Goal: Task Accomplishment & Management: Use online tool/utility

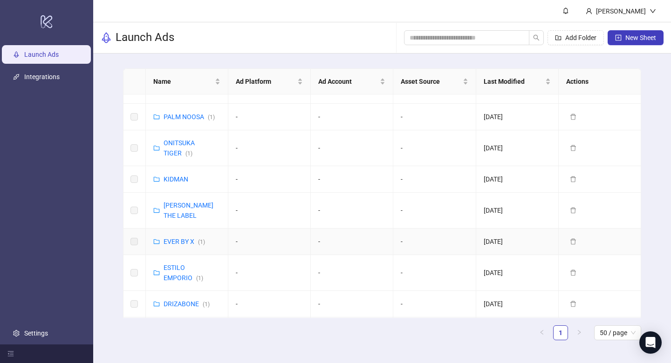
scroll to position [160, 0]
click at [179, 239] on link "EVER BY X ( 1 )" at bounding box center [184, 241] width 41 height 7
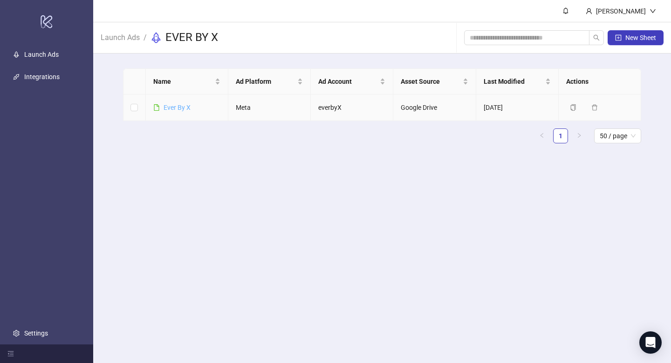
click at [178, 106] on link "Ever By X" at bounding box center [177, 107] width 27 height 7
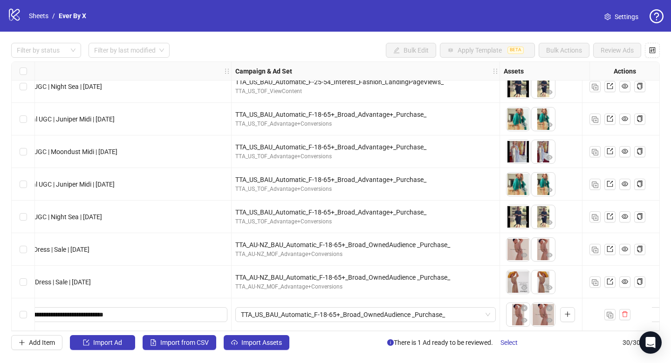
scroll to position [731, 0]
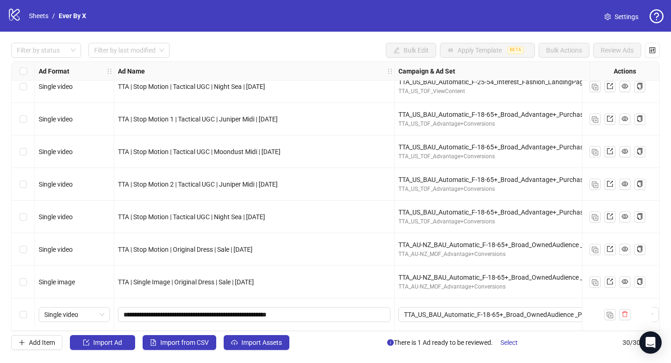
click at [559, 293] on div "TTA_AU-NZ_BAU_Automatic_F-18-65+_Broad_OwnedAudience _Purchase_ TTA_AU-NZ_MOF_A…" at bounding box center [529, 282] width 268 height 33
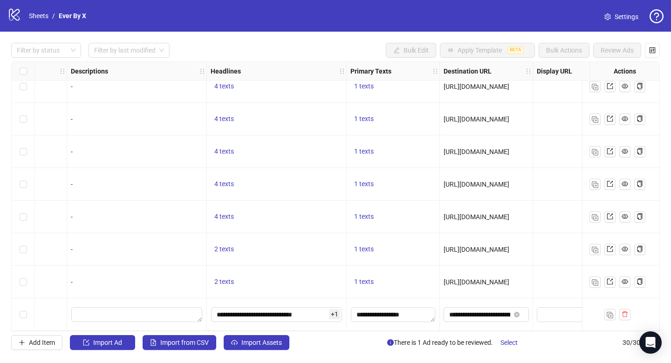
scroll to position [731, 781]
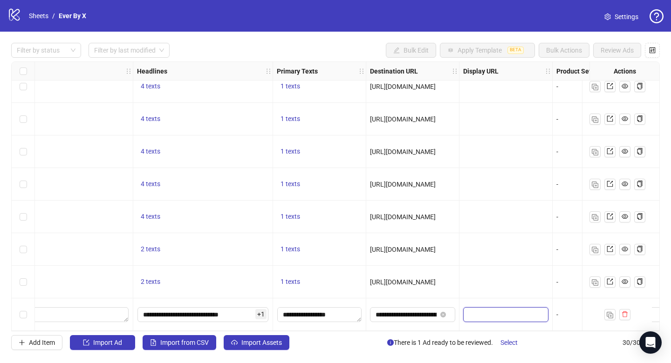
click at [499, 314] on input "text" at bounding box center [505, 315] width 72 height 10
click at [499, 292] on div at bounding box center [505, 282] width 93 height 33
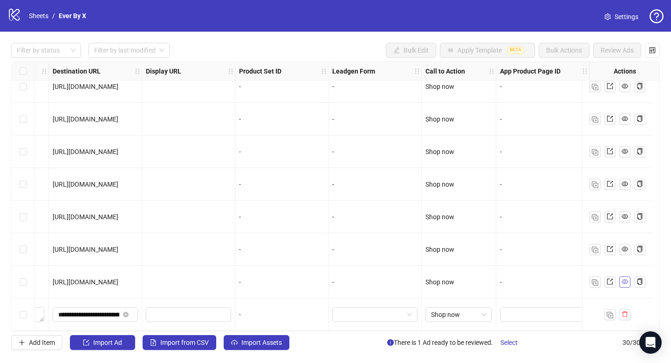
click at [627, 280] on icon "eye" at bounding box center [624, 282] width 7 height 5
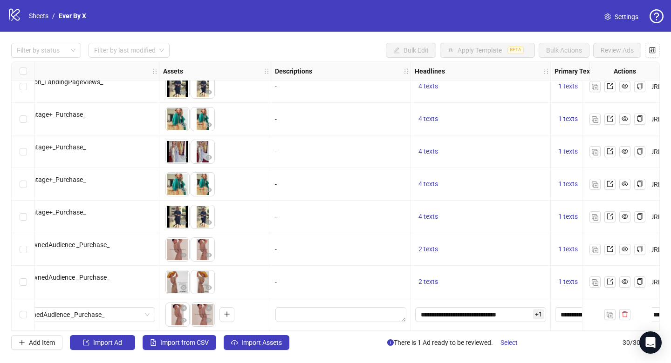
scroll to position [731, 540]
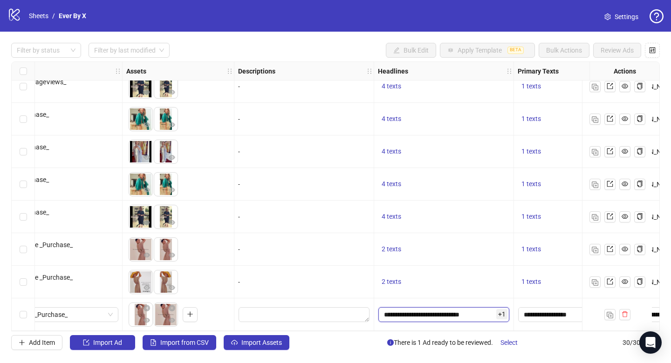
click at [449, 308] on input "**********" at bounding box center [443, 314] width 131 height 15
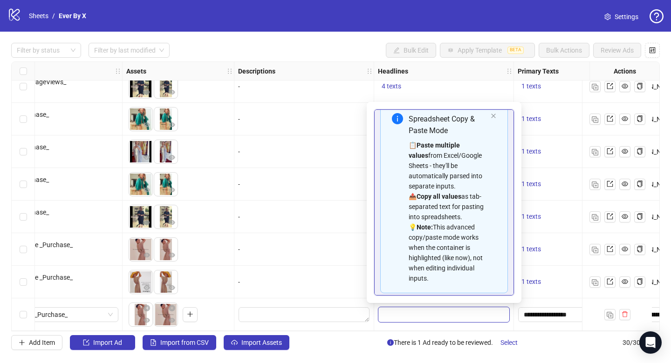
scroll to position [74, 0]
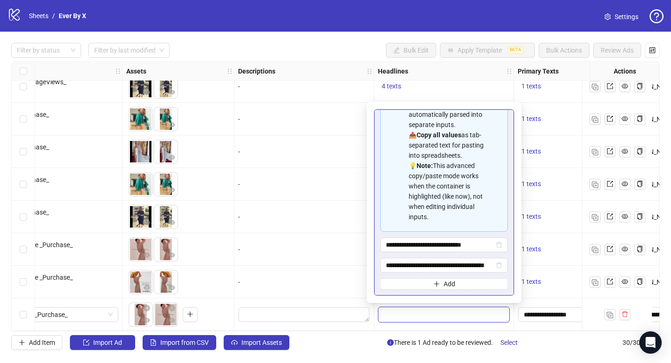
click at [333, 260] on div "-" at bounding box center [304, 249] width 140 height 33
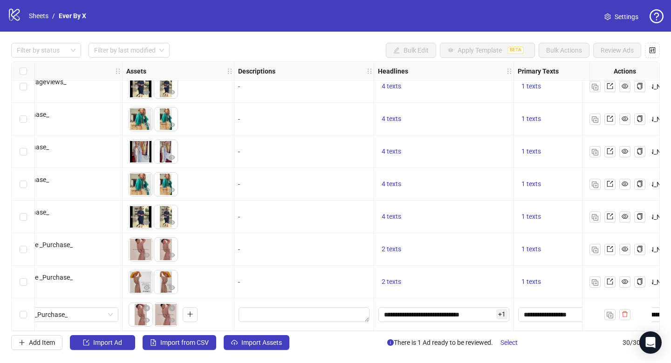
click at [434, 280] on div "2 texts" at bounding box center [444, 282] width 132 height 11
click at [443, 266] on div "2 texts" at bounding box center [444, 282] width 140 height 33
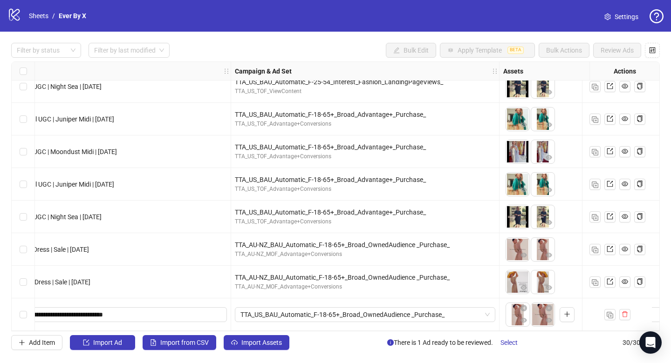
scroll to position [731, 0]
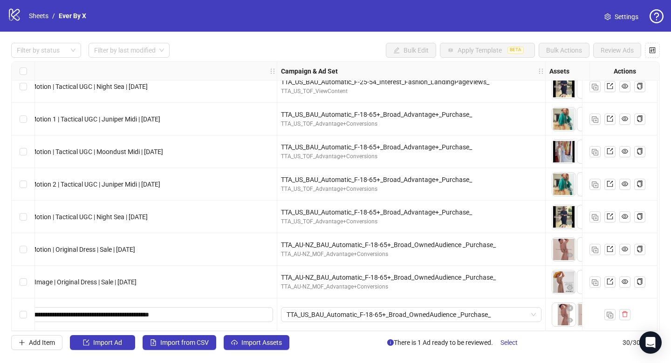
scroll to position [731, 0]
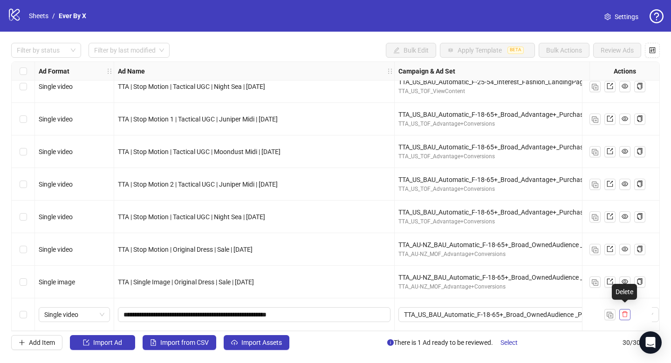
click at [625, 312] on icon "delete" at bounding box center [624, 314] width 7 height 7
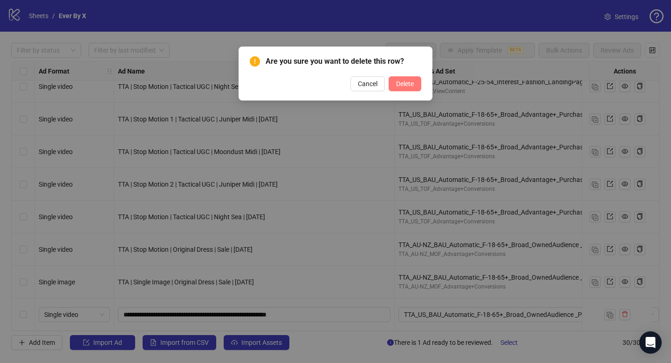
click at [413, 89] on button "Delete" at bounding box center [405, 83] width 33 height 15
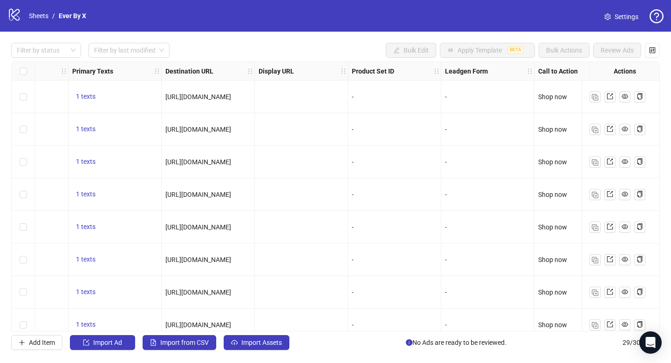
scroll to position [0, 1106]
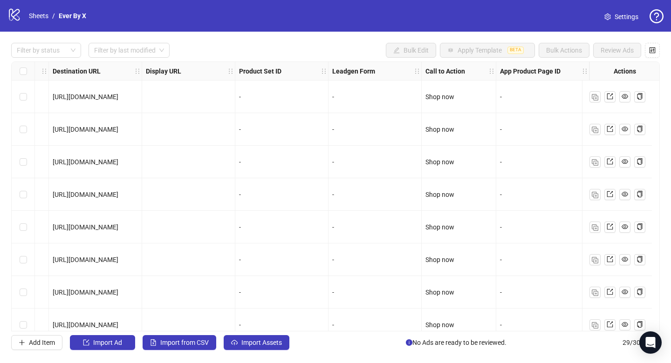
click at [544, 69] on strong "App Product Page ID" at bounding box center [530, 71] width 61 height 10
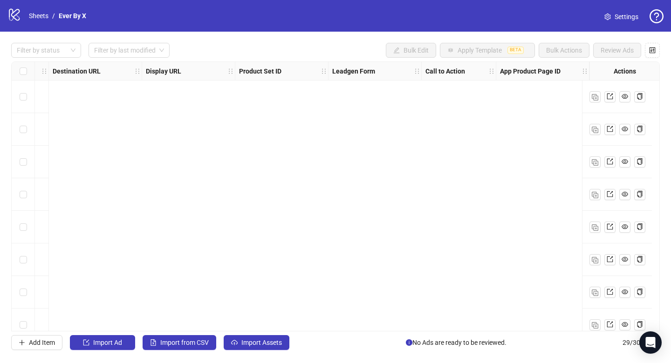
scroll to position [0, 0]
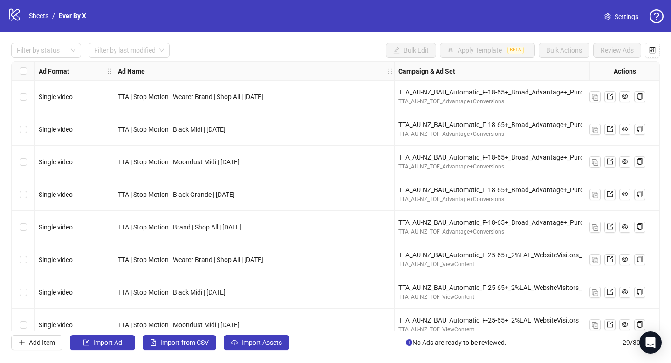
click at [576, 19] on div "logo/logo-mobile Sheets / Ever By X Settings" at bounding box center [335, 15] width 656 height 17
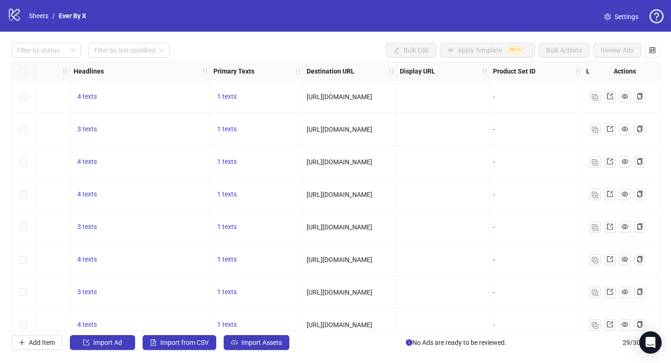
scroll to position [0, 1106]
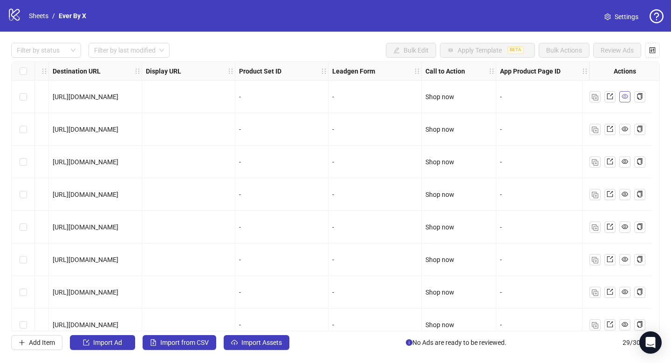
click at [627, 97] on icon "eye" at bounding box center [624, 96] width 7 height 5
click at [626, 99] on icon "eye" at bounding box center [624, 96] width 7 height 7
click at [564, 25] on div "logo/logo-mobile Sheets / Ever By X Settings" at bounding box center [335, 16] width 671 height 32
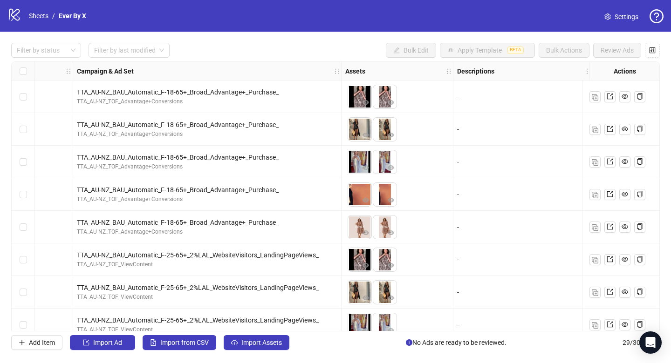
scroll to position [0, 0]
